Goal: Task Accomplishment & Management: Manage account settings

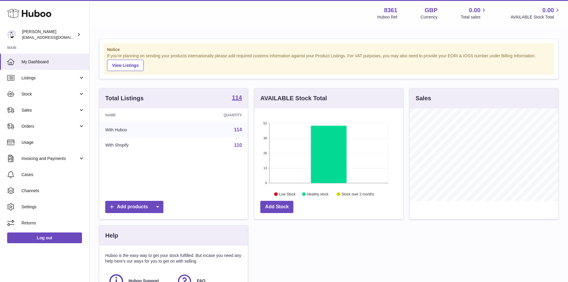
scroll to position [93, 149]
click at [39, 158] on span "Invoicing and Payments" at bounding box center [49, 159] width 57 height 6
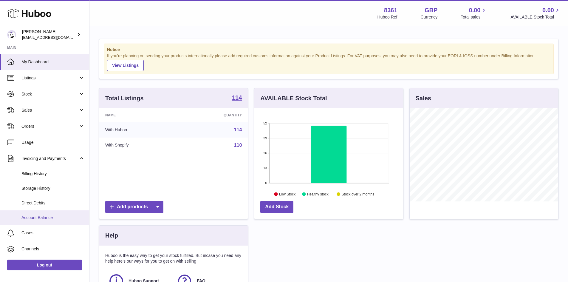
click at [43, 217] on span "Account Balance" at bounding box center [52, 218] width 63 height 6
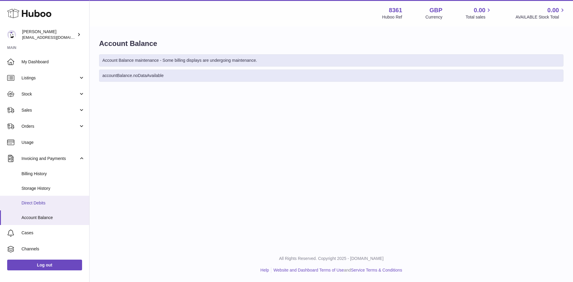
click at [33, 202] on span "Direct Debits" at bounding box center [52, 203] width 63 height 6
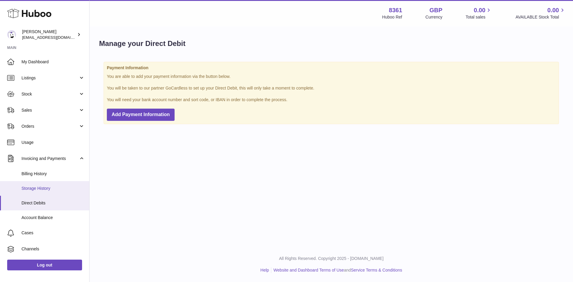
click at [42, 189] on span "Storage History" at bounding box center [52, 189] width 63 height 6
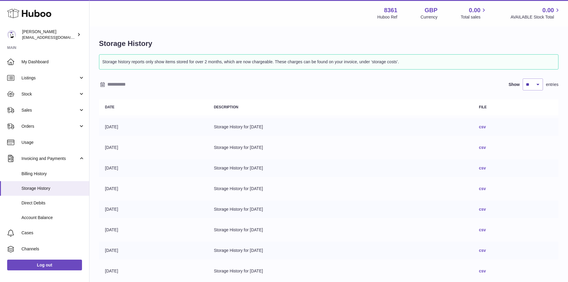
click at [486, 127] on link "csv" at bounding box center [482, 126] width 7 height 5
